Goal: Task Accomplishment & Management: Complete application form

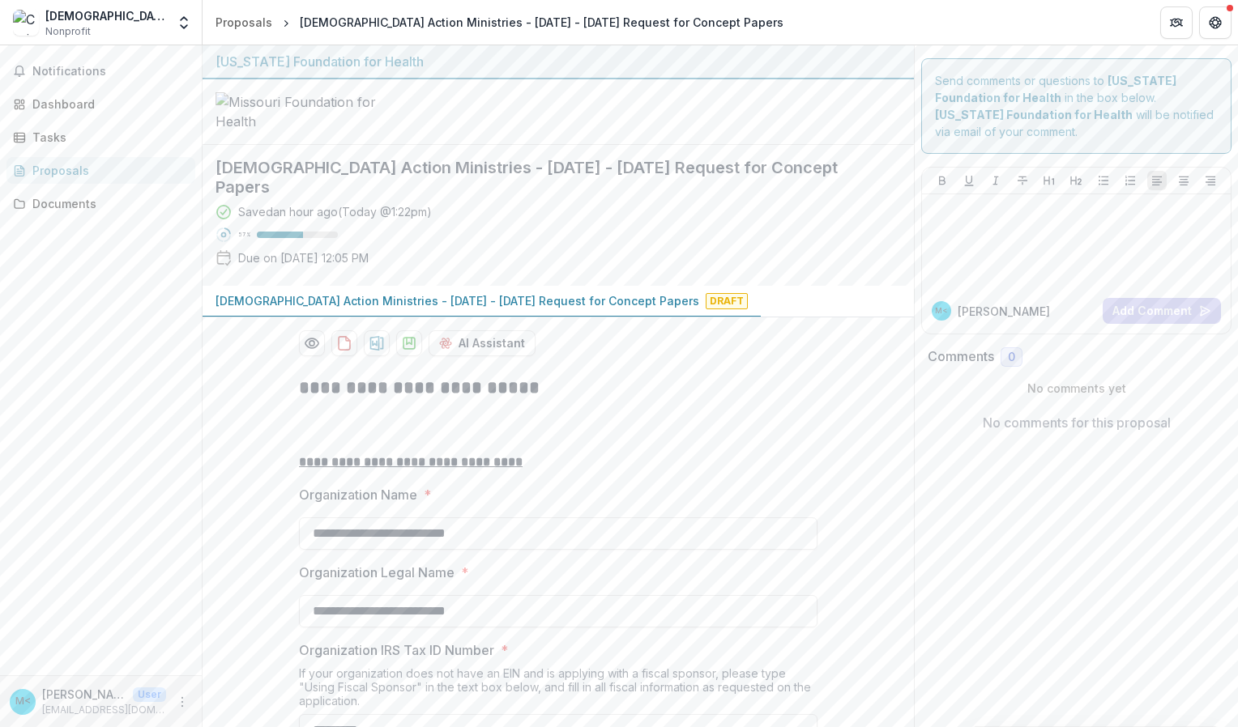
scroll to position [2122, 0]
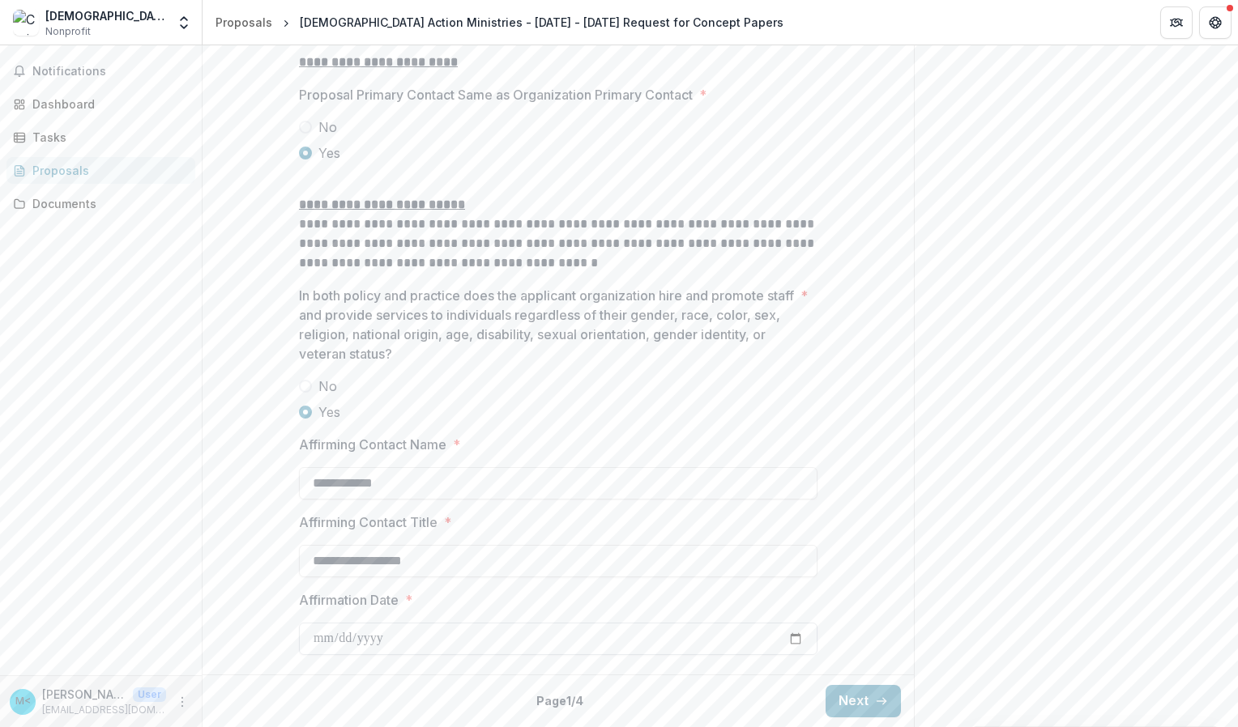
click at [789, 638] on input "Affirmation Date *" at bounding box center [558, 639] width 518 height 32
type input "**********"
click at [888, 697] on button "Next" at bounding box center [862, 701] width 75 height 32
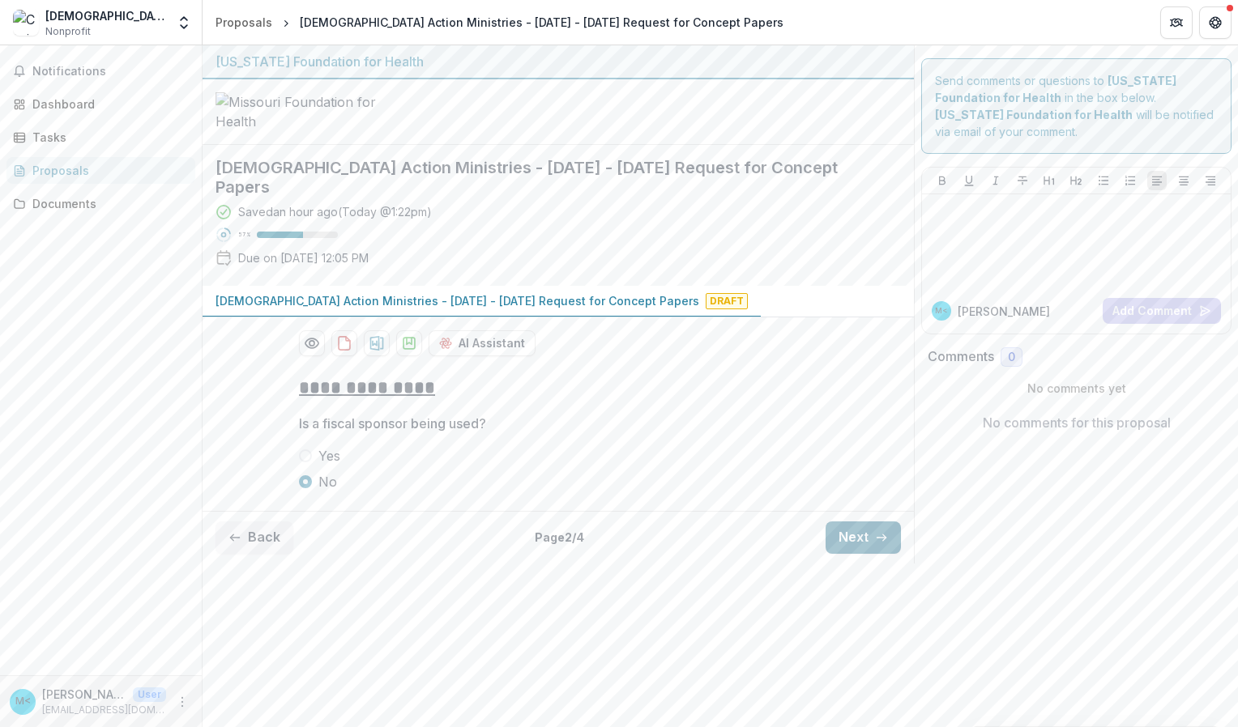
scroll to position [0, 0]
click at [875, 544] on icon "button" at bounding box center [881, 537] width 13 height 13
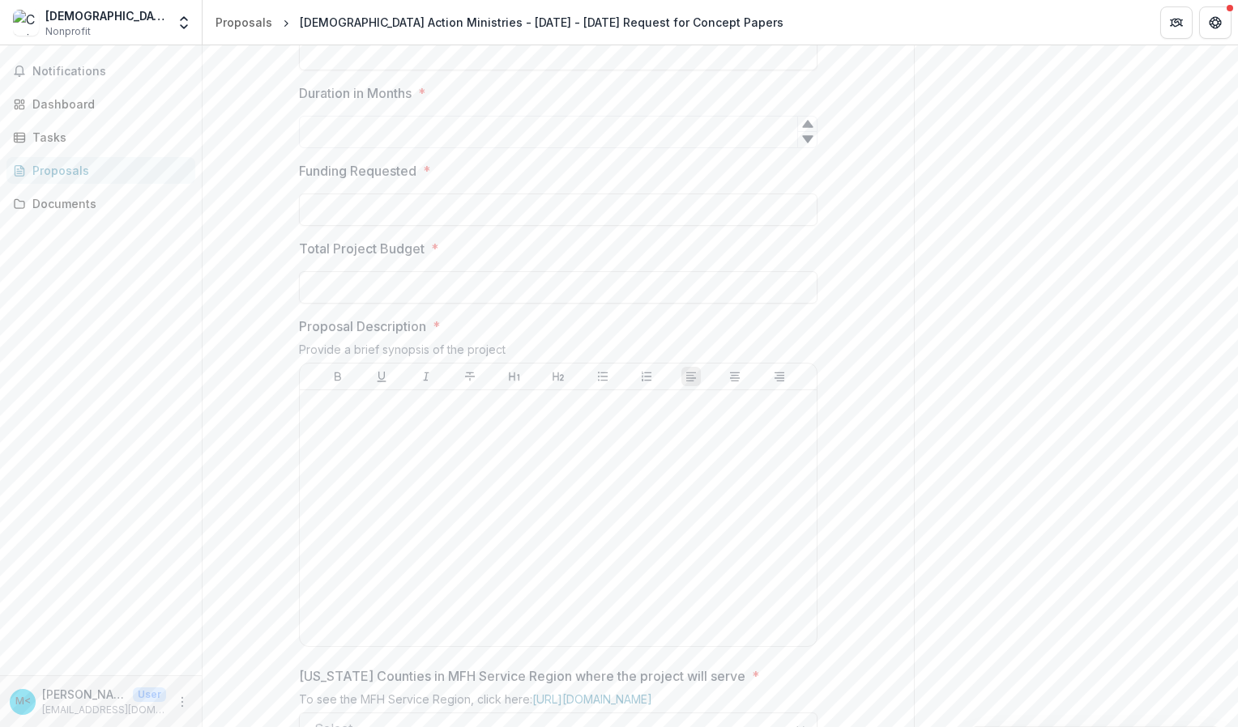
scroll to position [409, 0]
click at [319, 70] on input "Proposal Title *" at bounding box center [558, 53] width 518 height 32
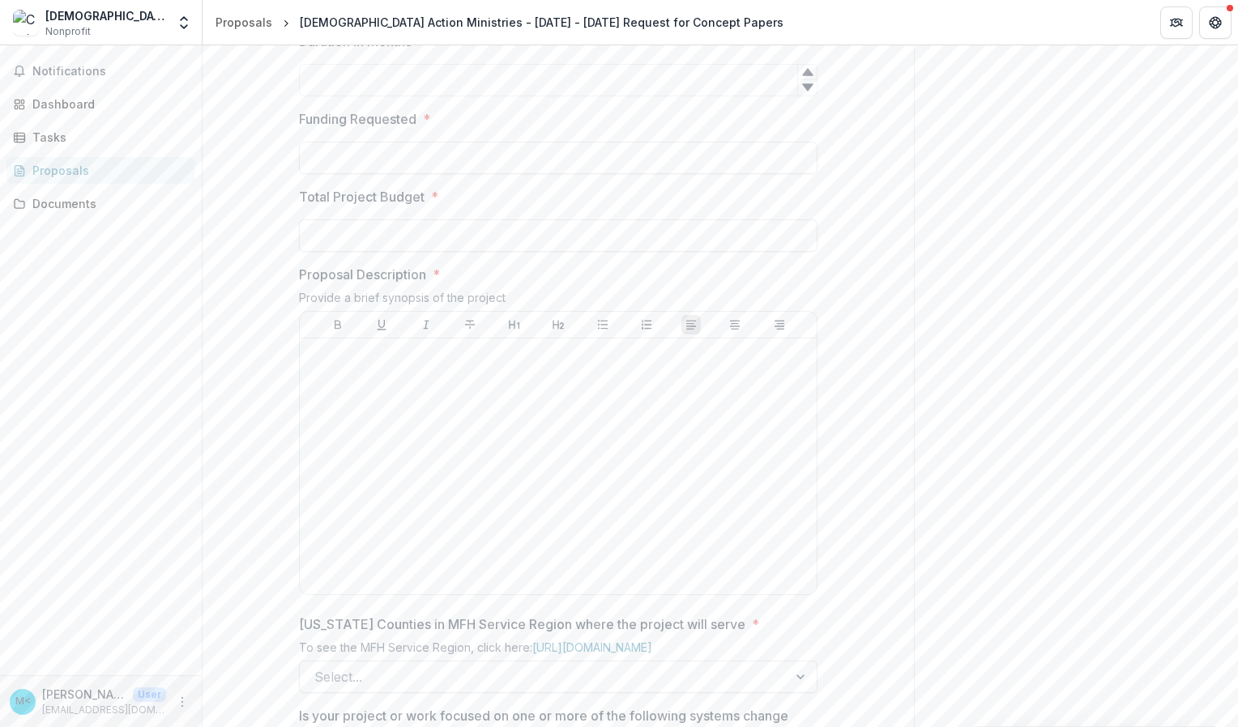
scroll to position [461, 0]
drag, startPoint x: 454, startPoint y: 105, endPoint x: 293, endPoint y: 111, distance: 160.5
click at [293, 111] on div "**********" at bounding box center [558, 626] width 544 height 1448
type input "**********"
click at [232, 227] on div "**********" at bounding box center [558, 626] width 711 height 1448
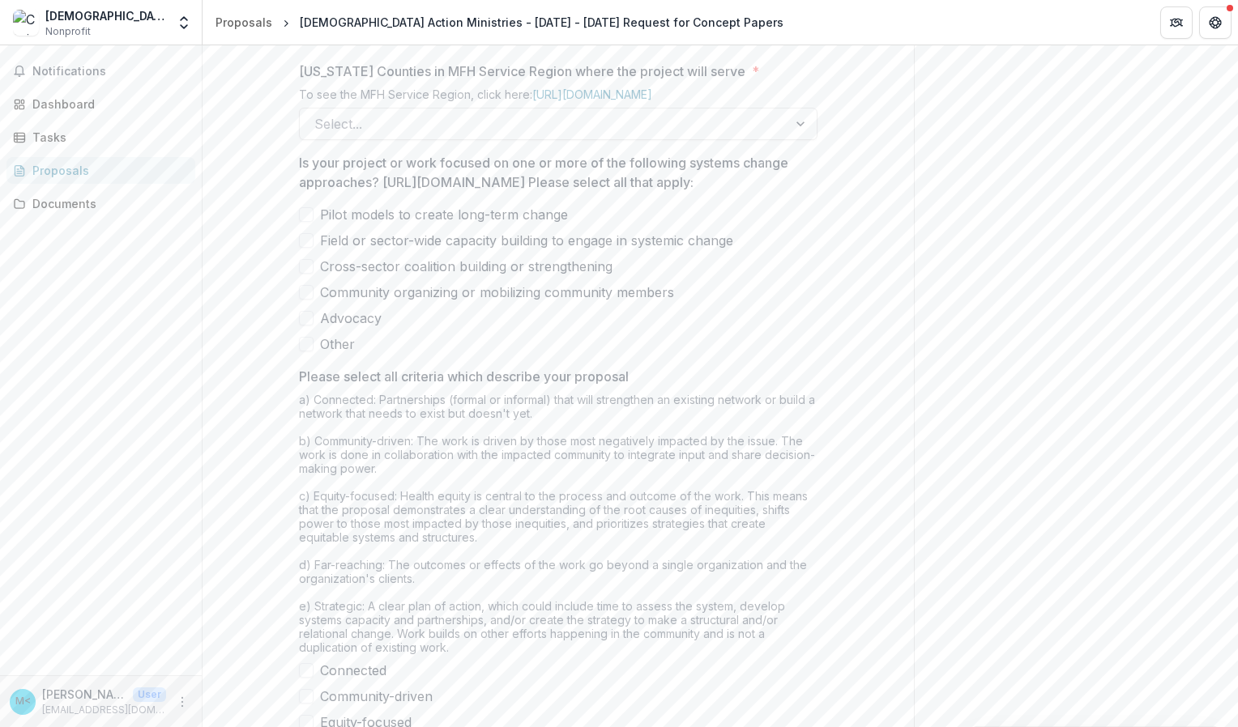
scroll to position [1014, 0]
click at [339, 134] on div at bounding box center [543, 123] width 459 height 23
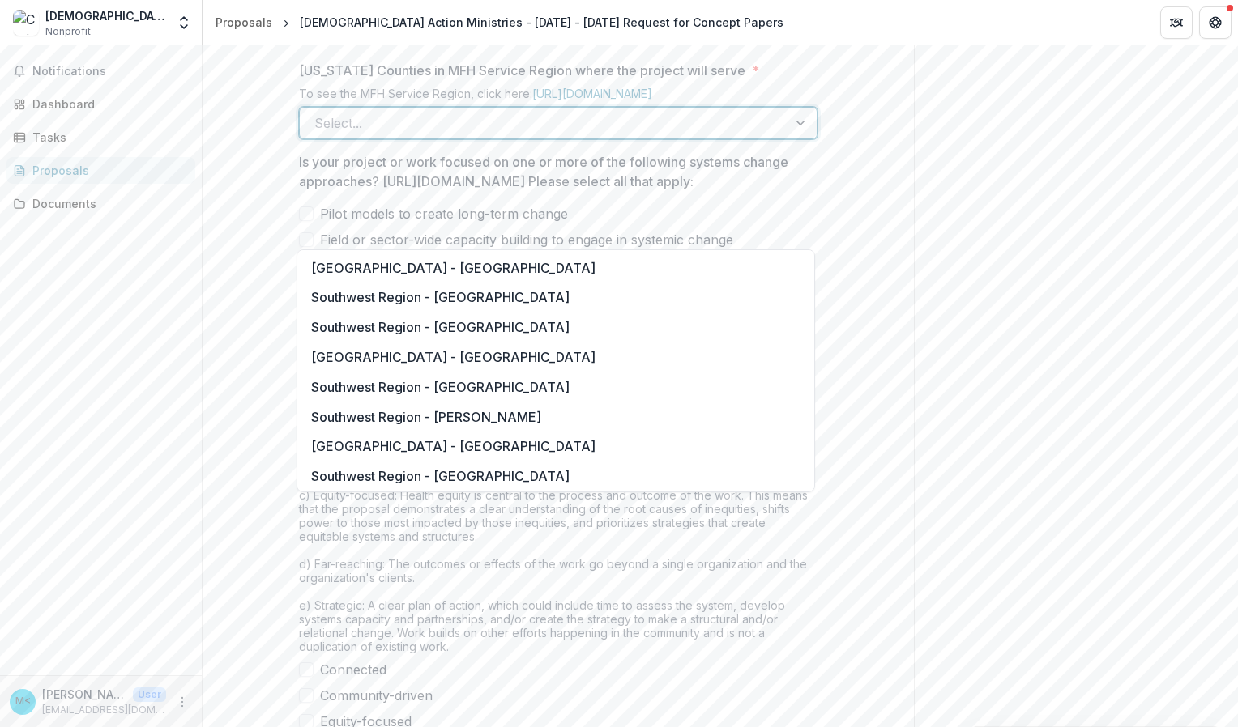
scroll to position [2476, 0]
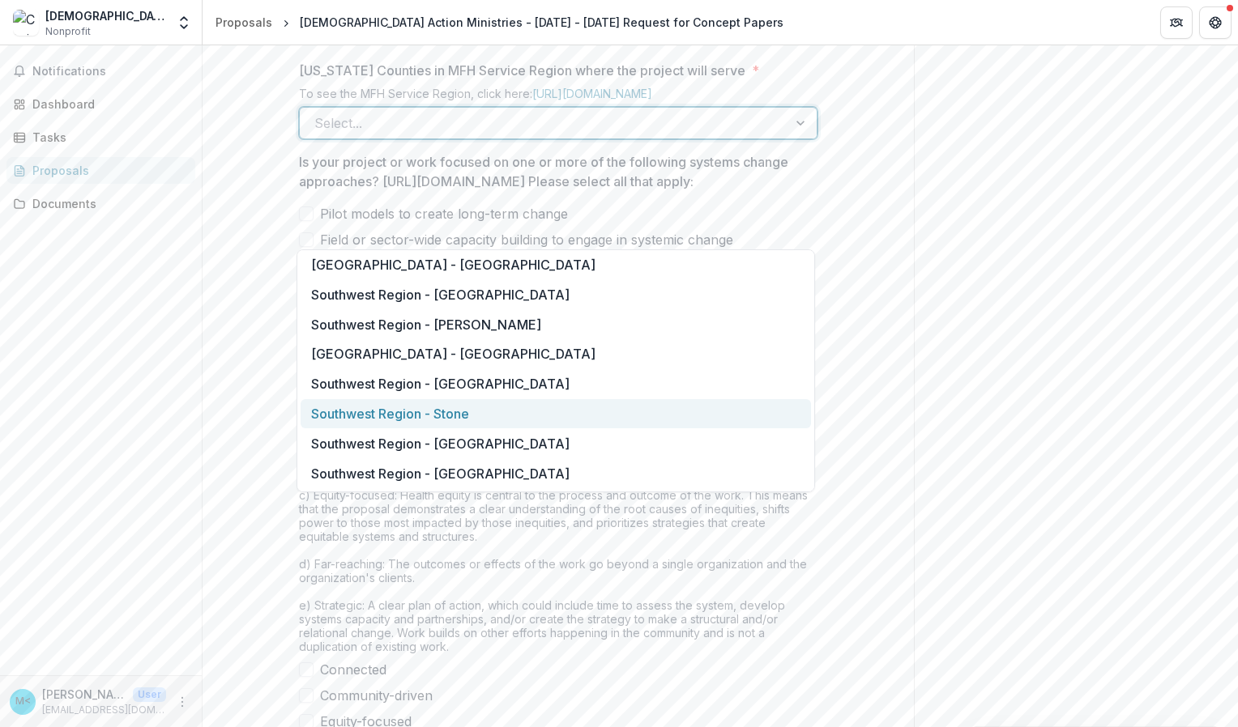
click at [388, 420] on div "Southwest Region - Stone" at bounding box center [556, 414] width 510 height 30
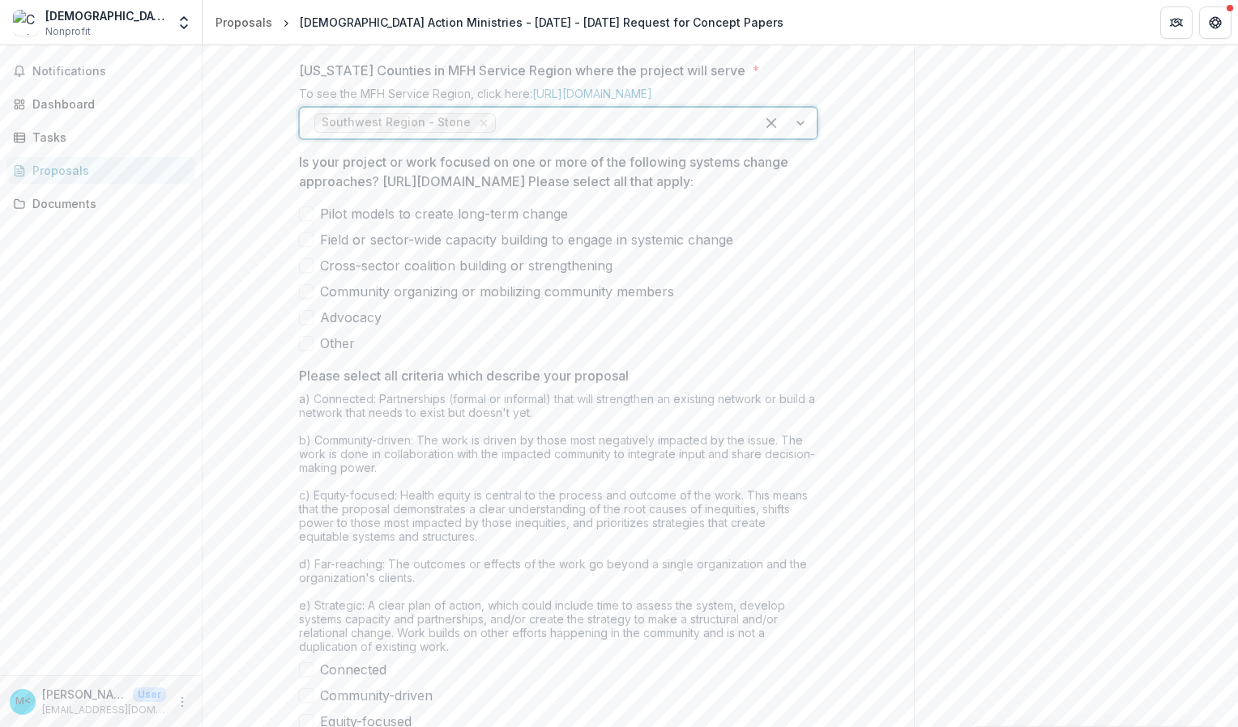
click at [309, 247] on span at bounding box center [306, 239] width 15 height 15
click at [301, 273] on span at bounding box center [306, 265] width 15 height 15
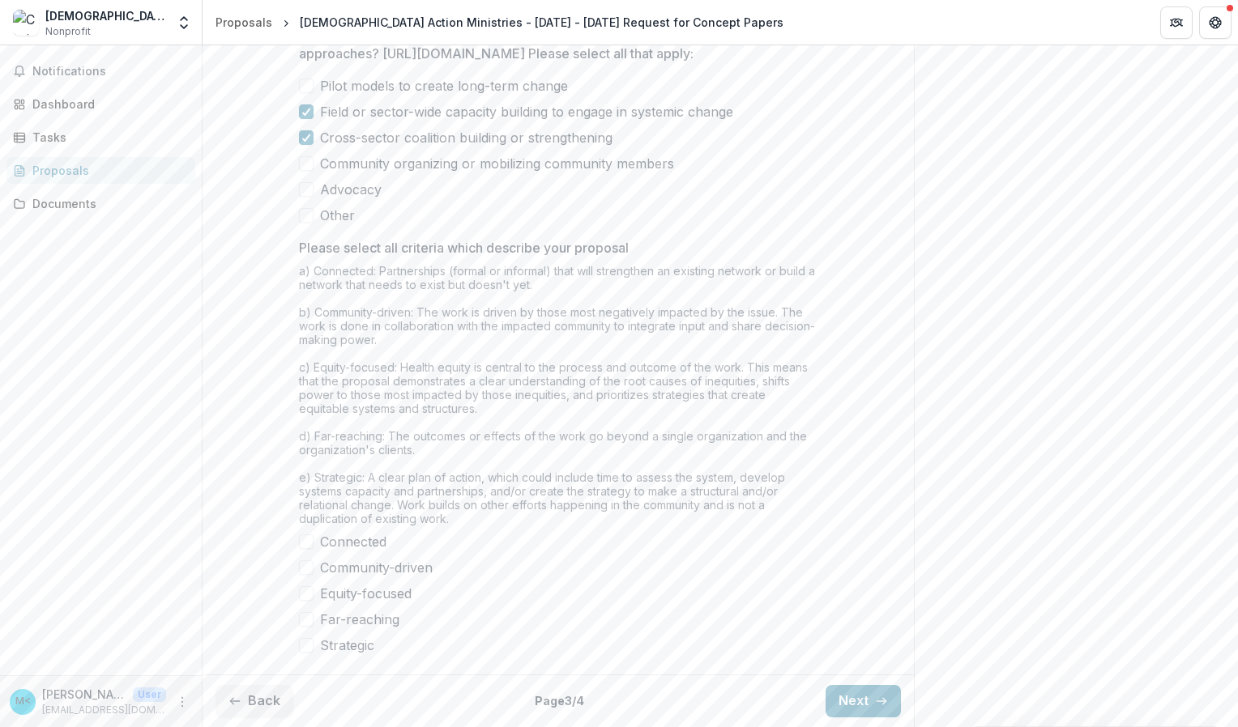
scroll to position [1265, 0]
click at [302, 541] on span at bounding box center [306, 542] width 15 height 15
click at [306, 618] on span at bounding box center [306, 619] width 15 height 15
click at [303, 642] on span at bounding box center [306, 645] width 15 height 15
click at [305, 594] on span at bounding box center [306, 593] width 15 height 15
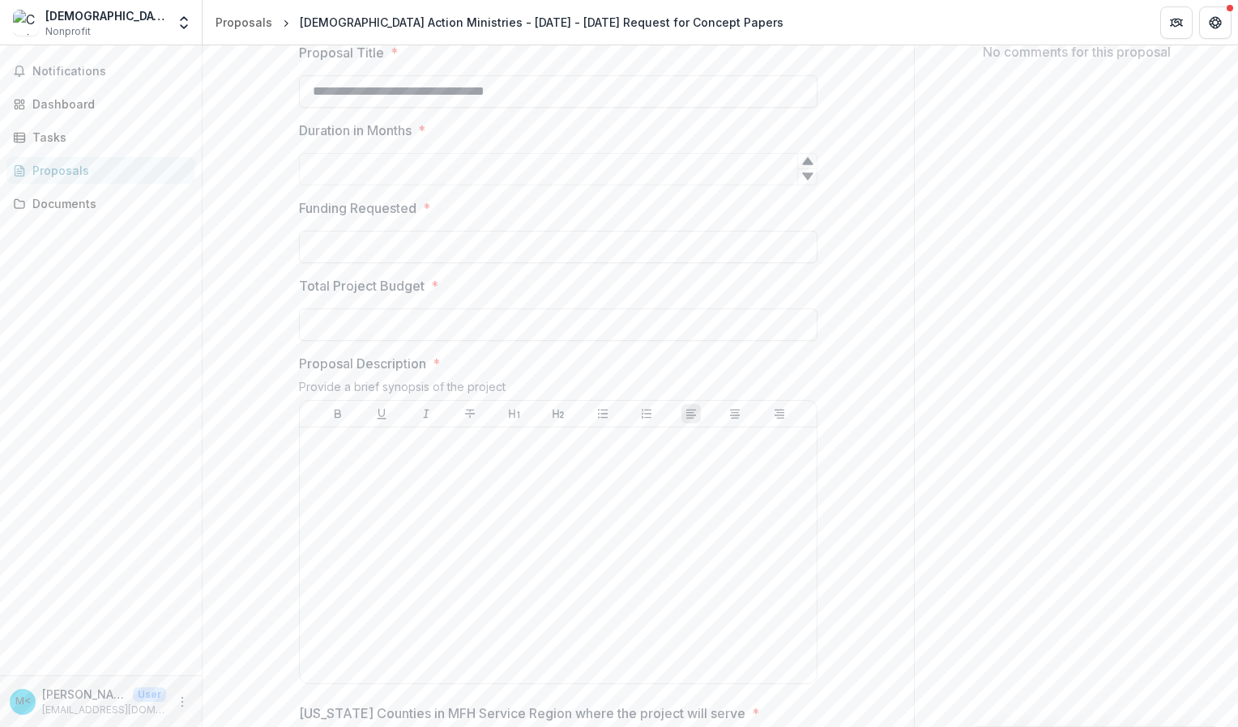
scroll to position [346, 0]
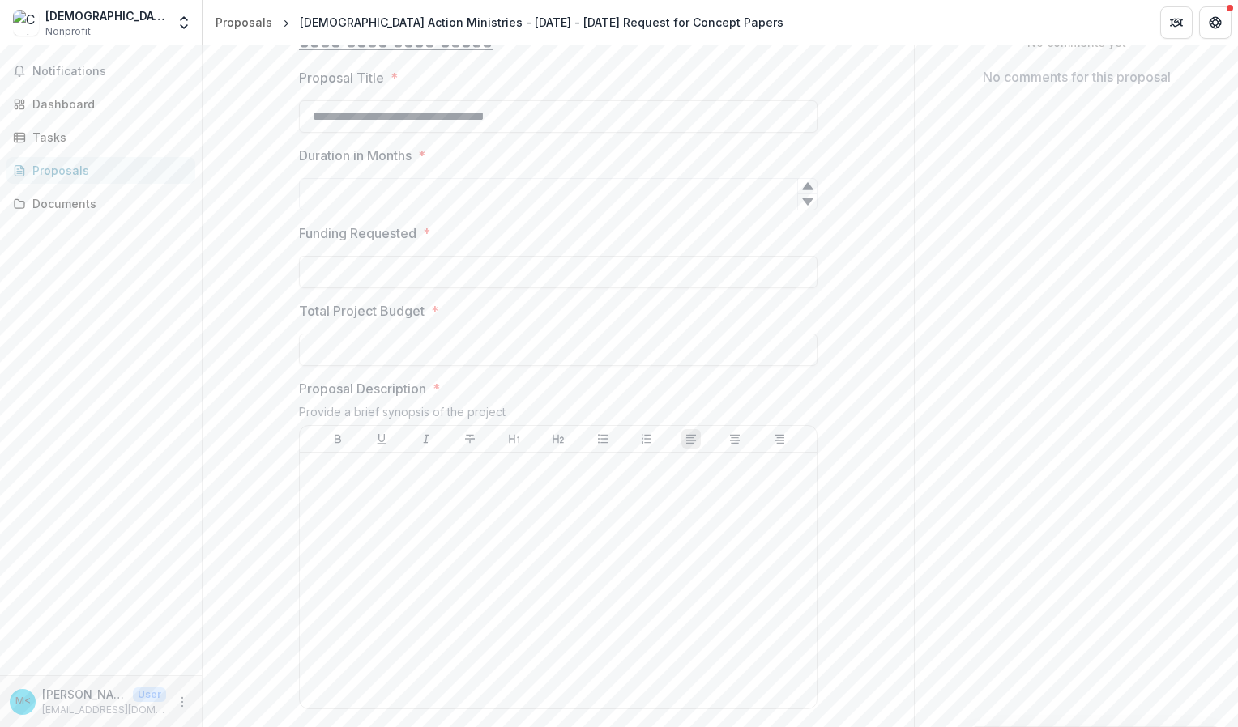
click at [336, 243] on p "Funding Requested" at bounding box center [357, 233] width 117 height 19
click at [336, 288] on input "Funding Requested *" at bounding box center [558, 272] width 518 height 32
type input "**"
